Goal: Task Accomplishment & Management: Use online tool/utility

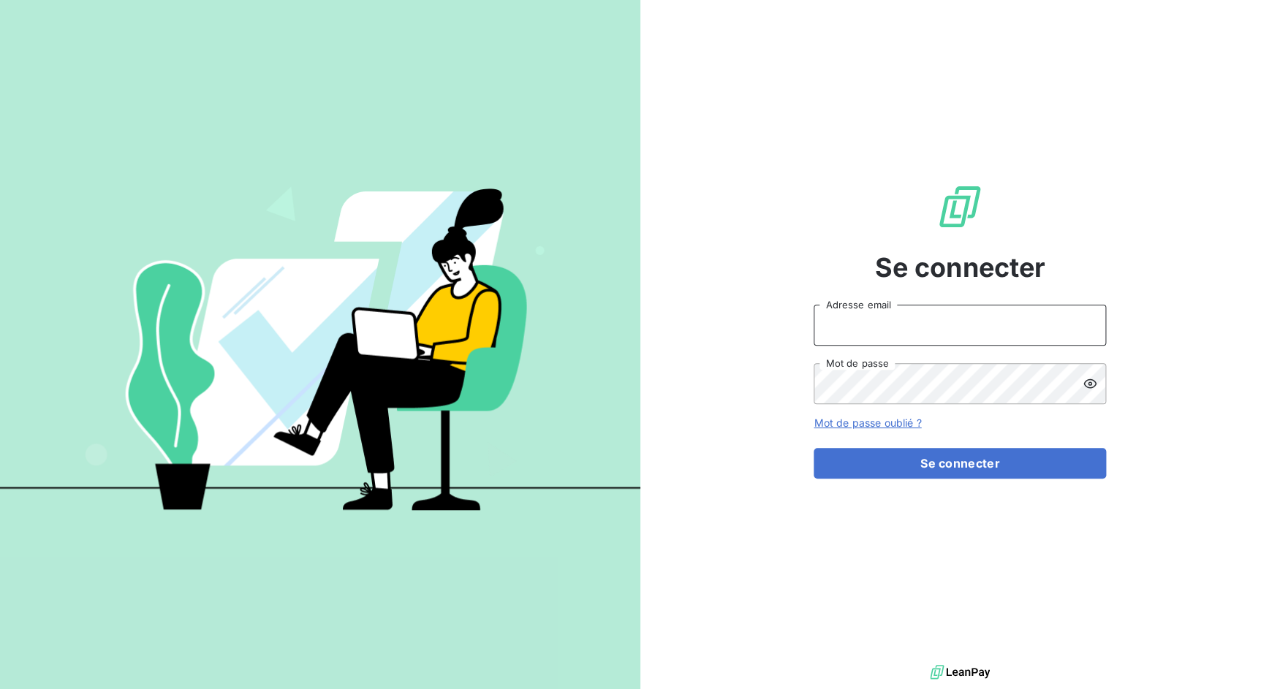
click at [917, 323] on input "Adresse email" at bounding box center [960, 325] width 292 height 41
drag, startPoint x: 862, startPoint y: 326, endPoint x: 972, endPoint y: 325, distance: 110.4
click at [972, 325] on input "admin@3dcelo" at bounding box center [960, 325] width 292 height 41
type input "admin@maire"
click at [814, 448] on button "Se connecter" at bounding box center [960, 463] width 292 height 31
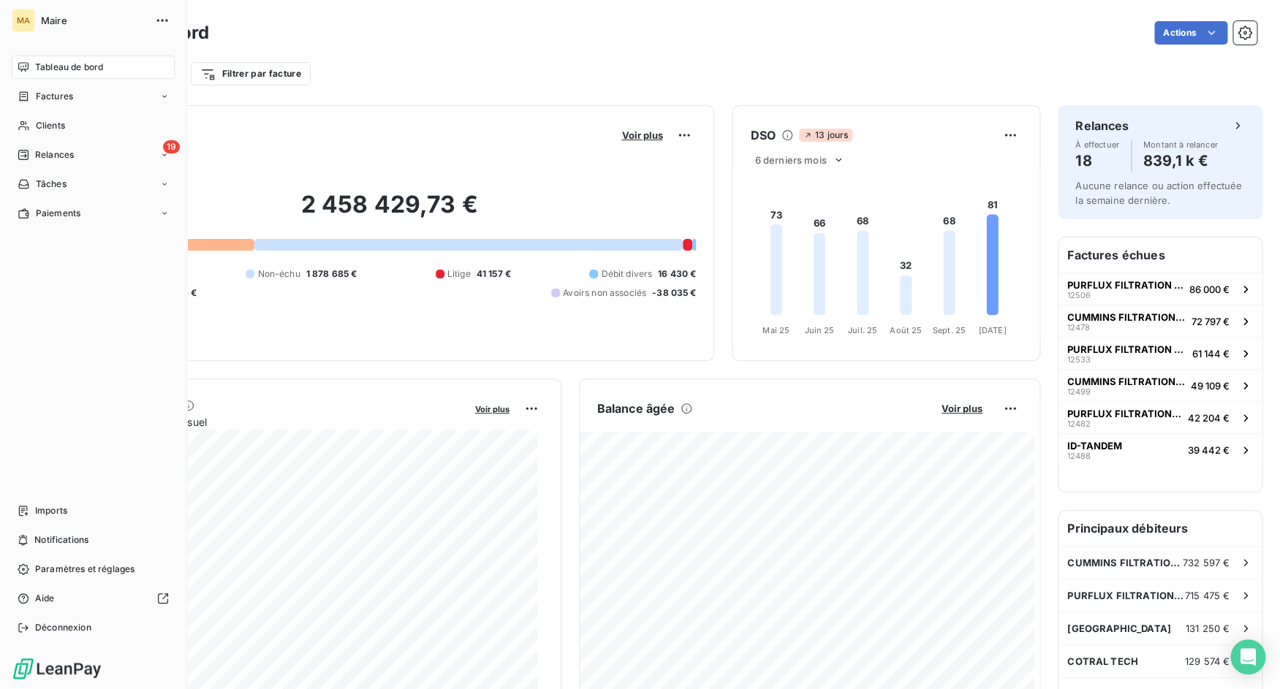
click at [42, 512] on span "Imports" at bounding box center [51, 510] width 32 height 13
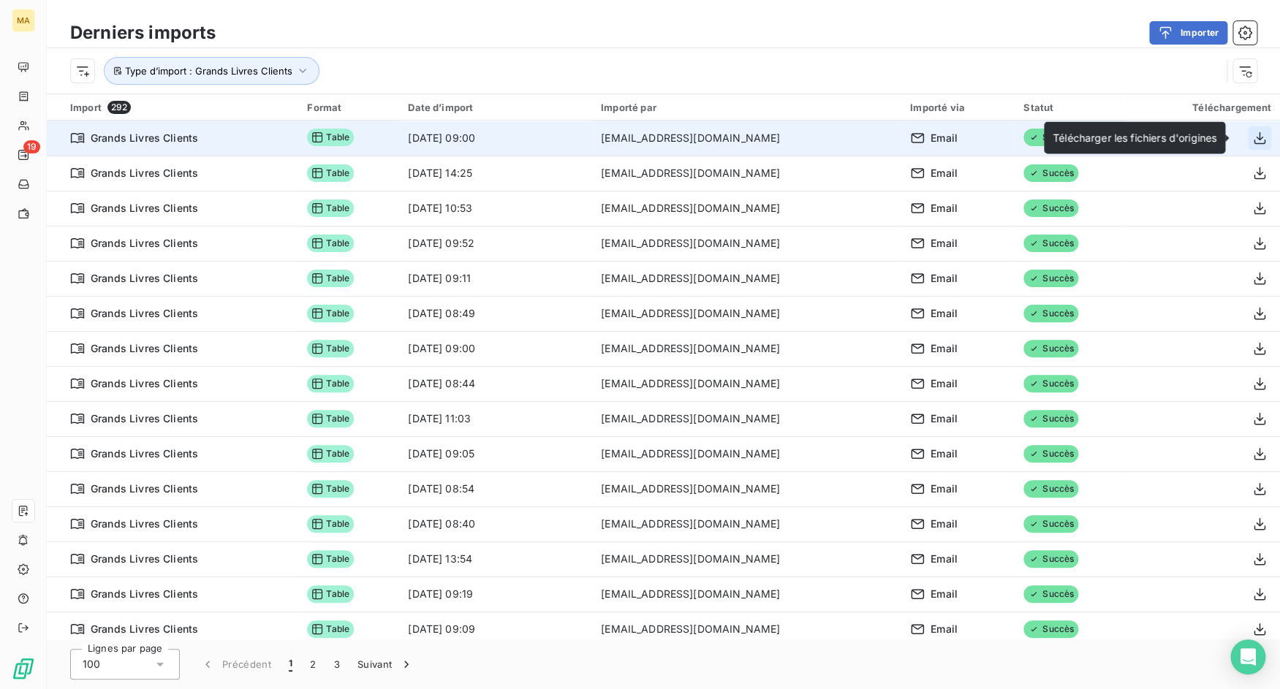
click at [1256, 143] on button "button" at bounding box center [1259, 137] width 23 height 23
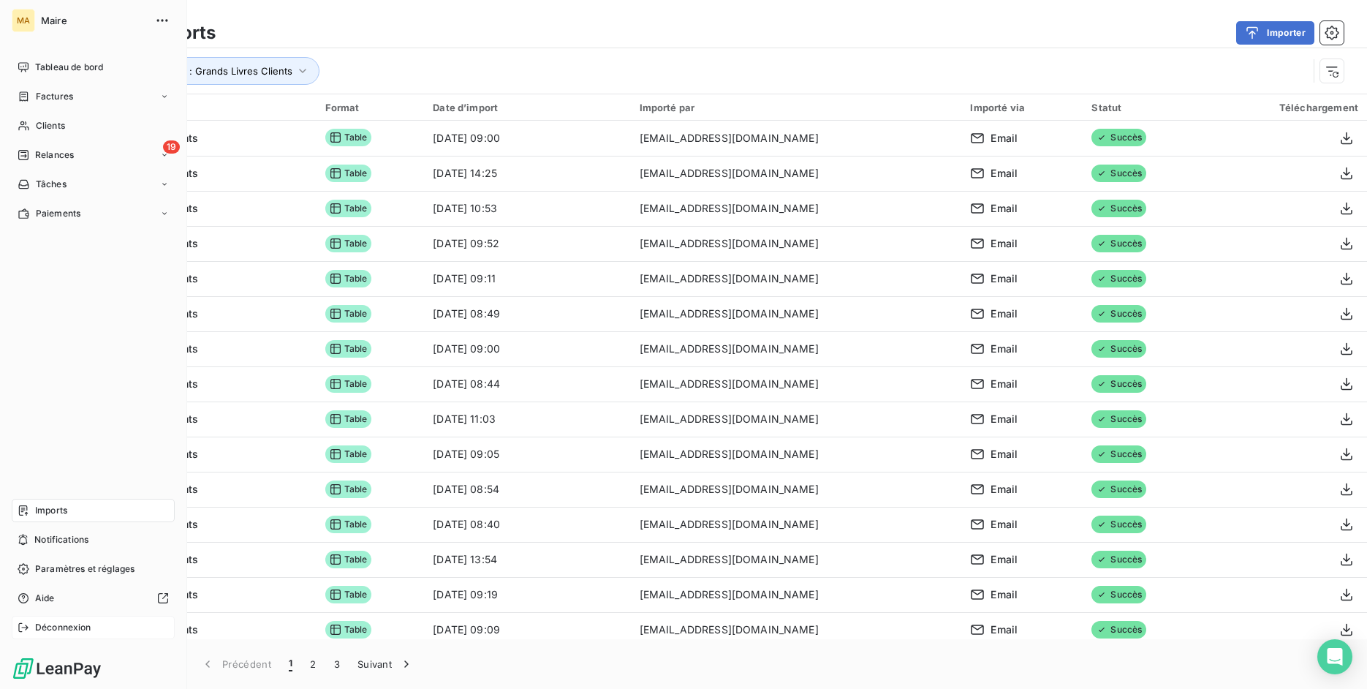
click at [53, 633] on span "Déconnexion" at bounding box center [63, 627] width 56 height 13
